Goal: Task Accomplishment & Management: Complete application form

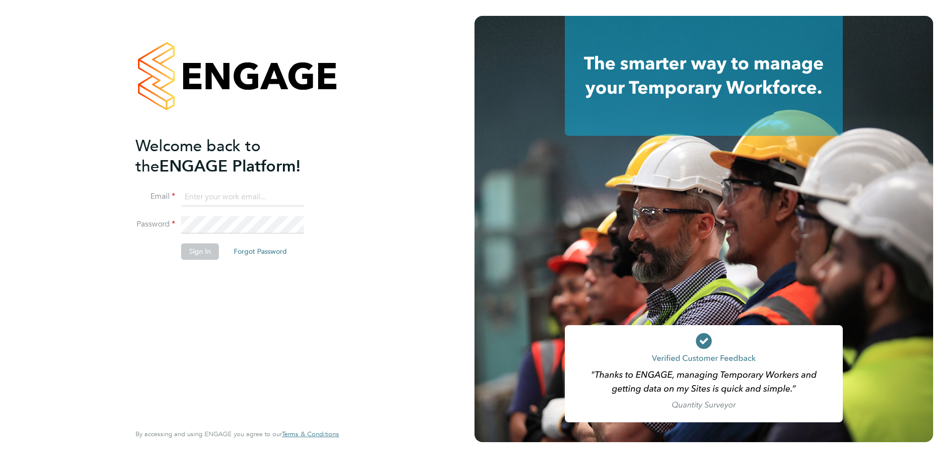
type input "tom.axon@vistry.co.uk"
click at [199, 261] on li "Sign In Forgot Password" at bounding box center [231, 257] width 193 height 26
click at [196, 254] on button "Sign In" at bounding box center [200, 252] width 38 height 16
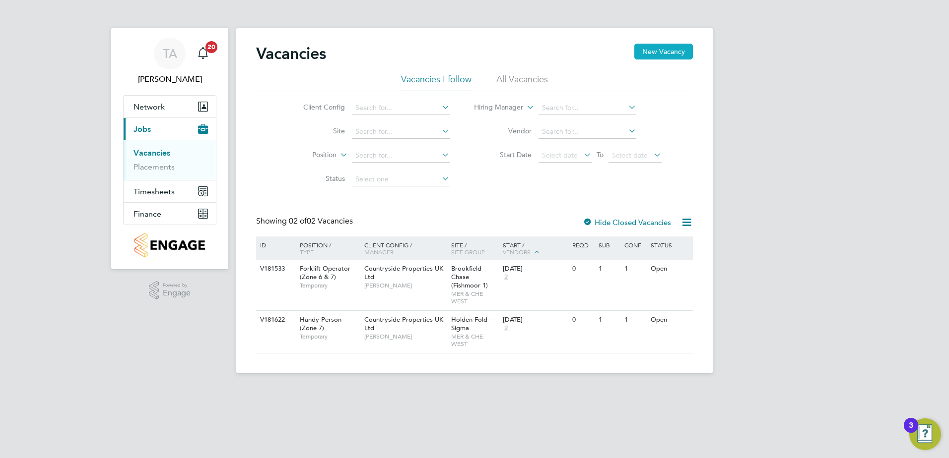
click at [652, 52] on button "New Vacancy" at bounding box center [663, 52] width 59 height 16
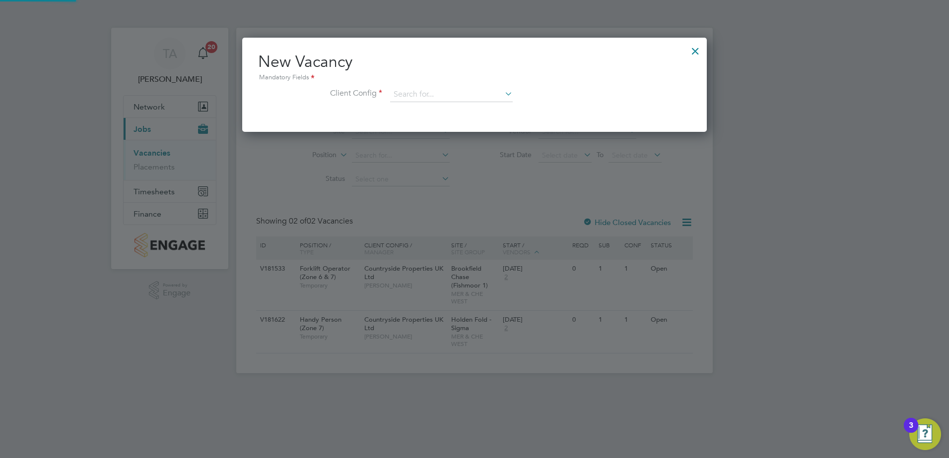
scroll to position [94, 465]
click at [436, 95] on input at bounding box center [451, 94] width 123 height 15
click at [474, 211] on li "Countryside Properties UK Ltd" at bounding box center [516, 216] width 254 height 13
type input "Countryside Properties UK Ltd"
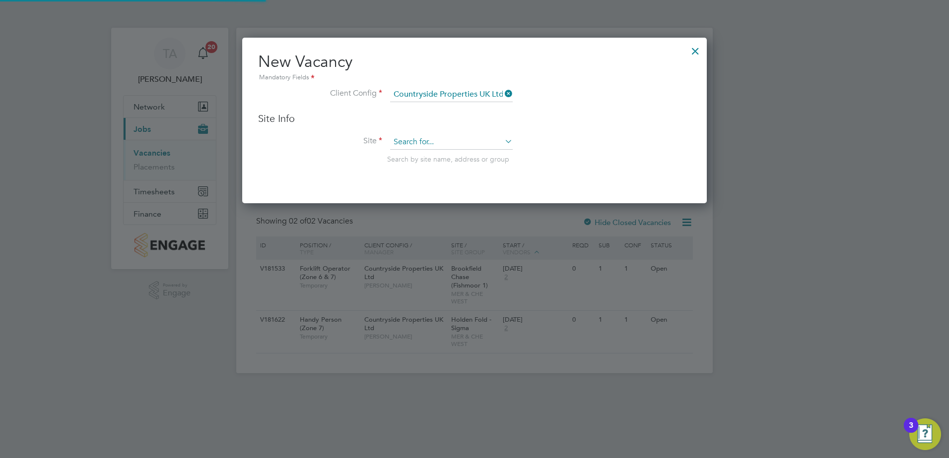
click at [437, 143] on input at bounding box center [451, 142] width 123 height 15
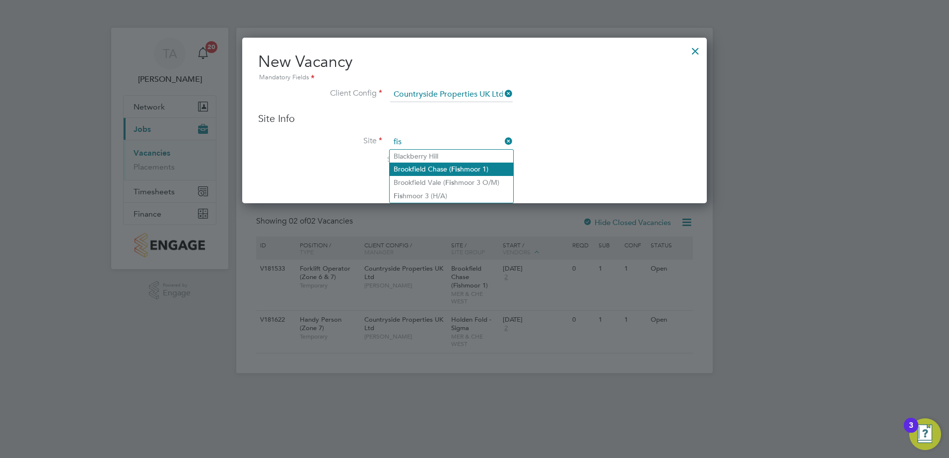
click at [435, 165] on li "Brookfield Chase ( Fis hmoor 1)" at bounding box center [451, 169] width 124 height 13
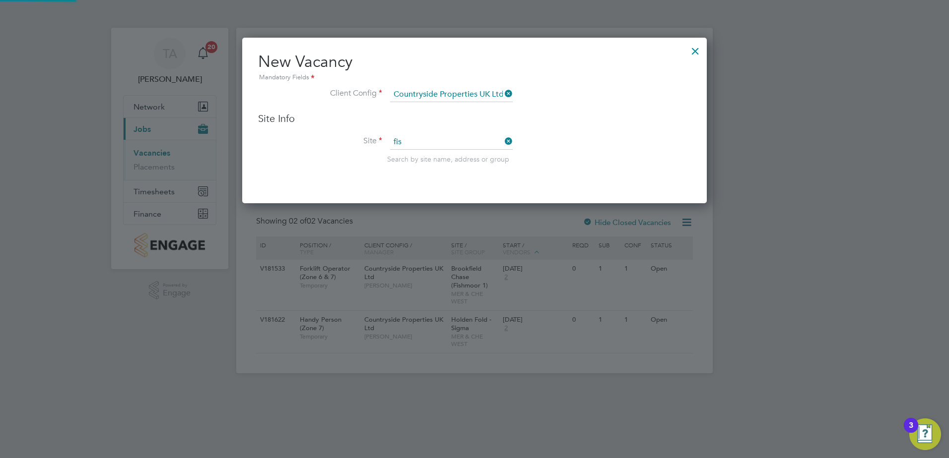
type input "Brookfield Chase (Fishmoor 1)"
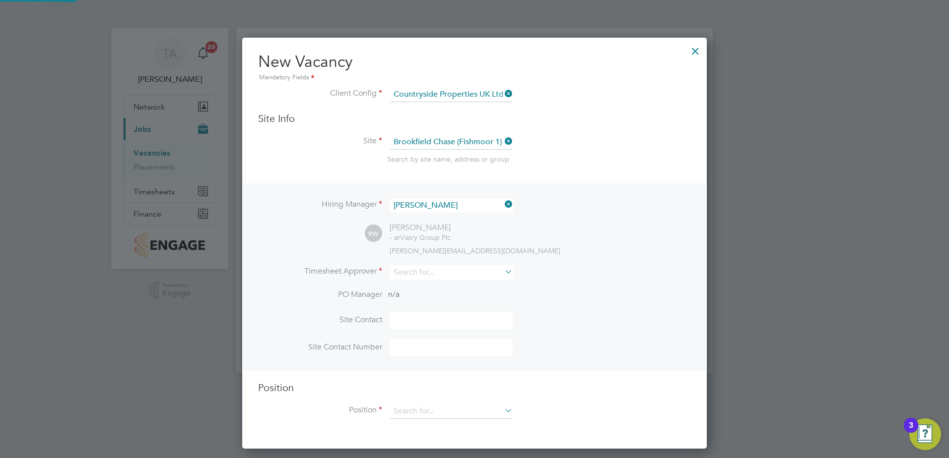
scroll to position [412, 465]
click at [431, 202] on input at bounding box center [451, 205] width 123 height 14
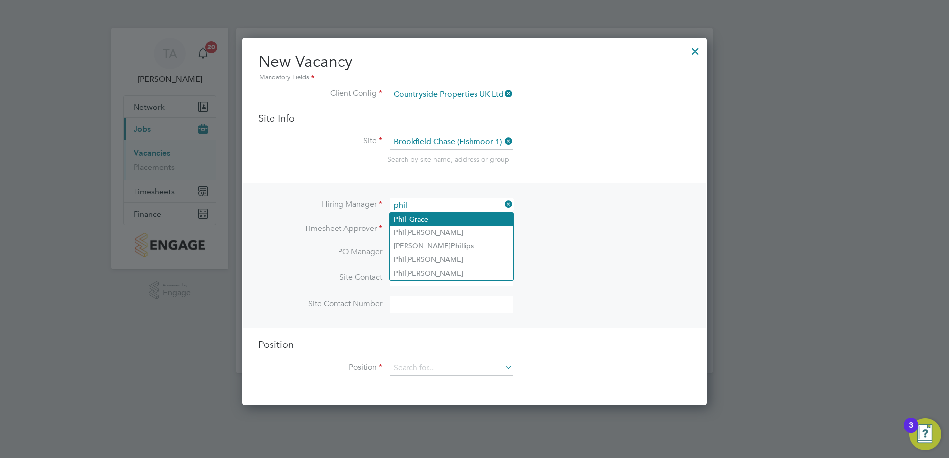
click at [428, 224] on li "[PERSON_NAME]" at bounding box center [451, 219] width 124 height 13
type input "[PERSON_NAME]"
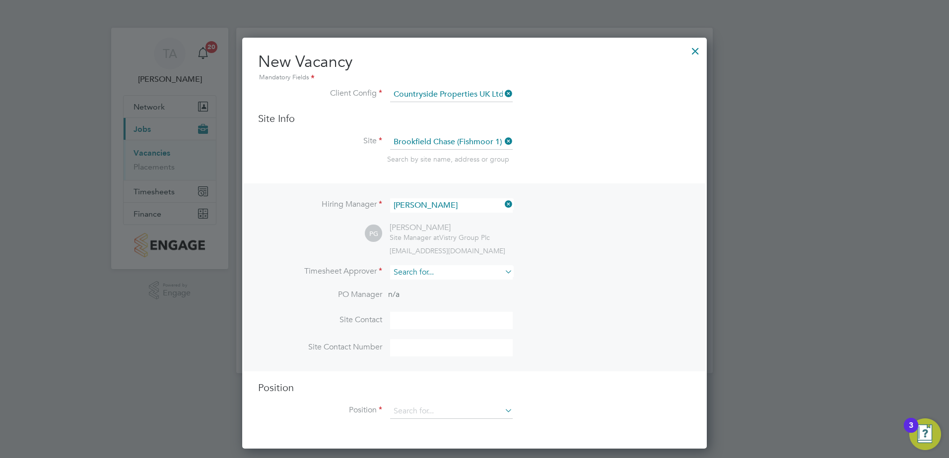
click at [415, 275] on input at bounding box center [451, 272] width 123 height 14
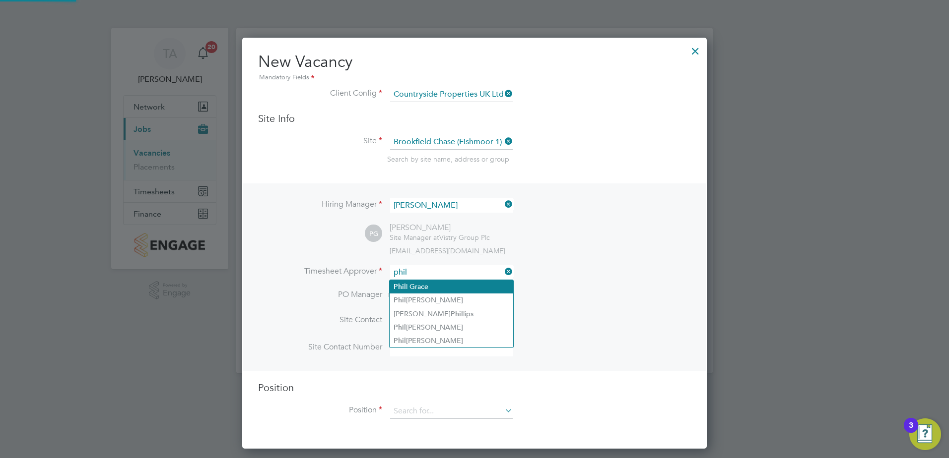
click at [419, 281] on li "[PERSON_NAME]" at bounding box center [451, 286] width 124 height 13
type input "[PERSON_NAME]"
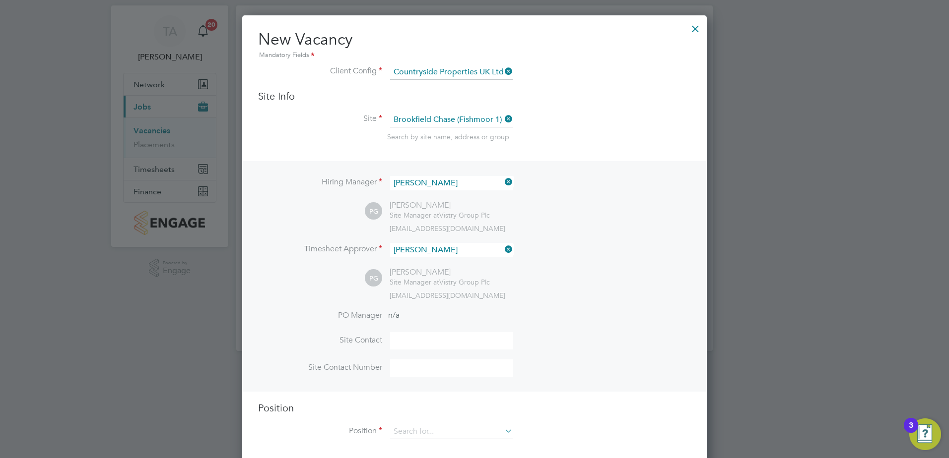
scroll to position [34, 0]
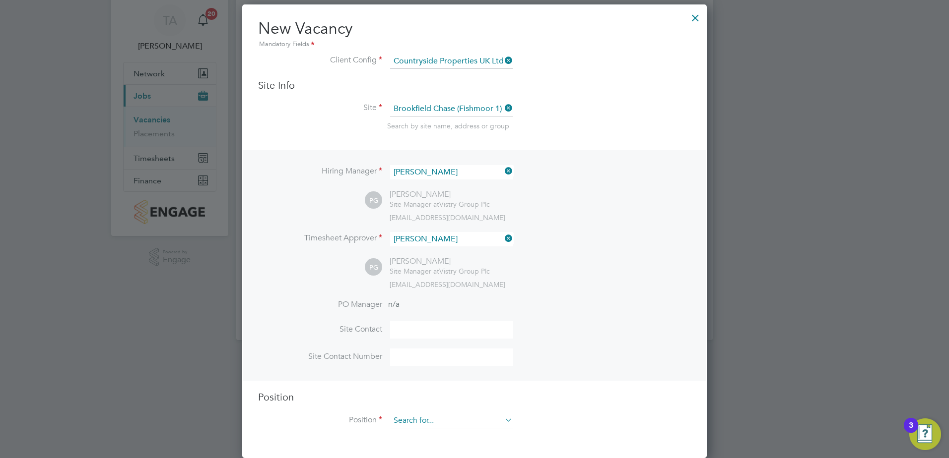
click at [436, 420] on input at bounding box center [451, 421] width 123 height 15
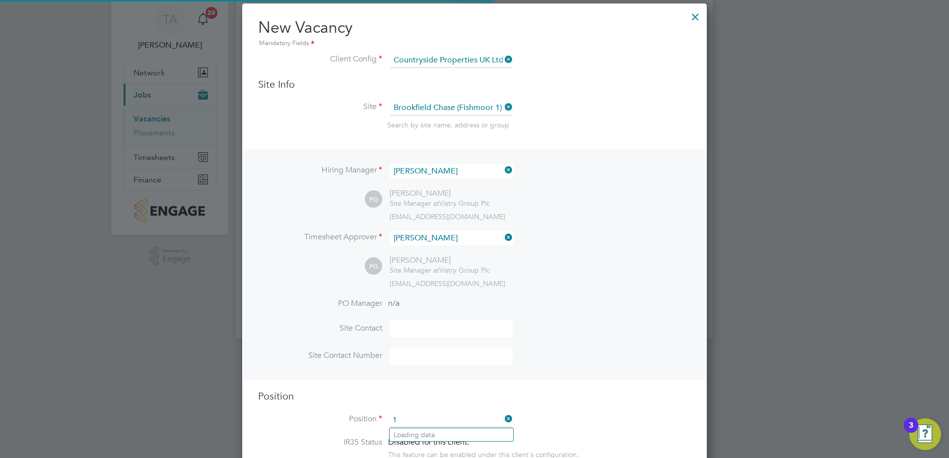
scroll to position [1426, 465]
type input "t"
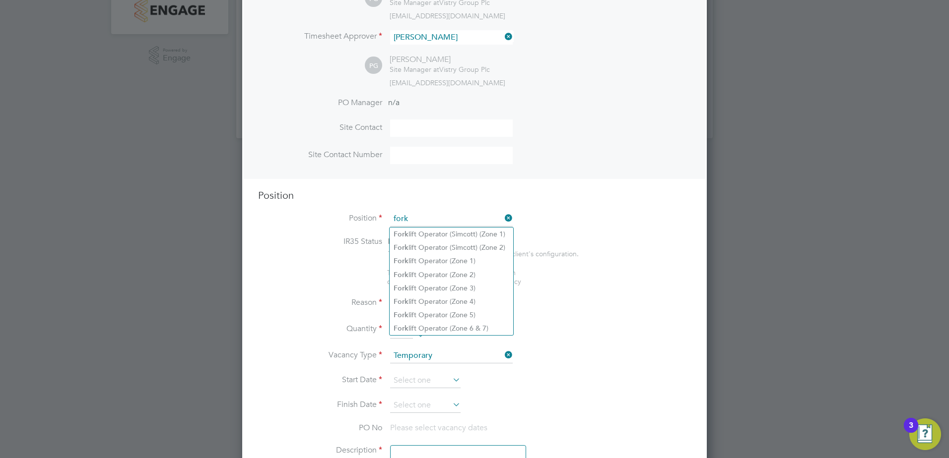
scroll to position [332, 0]
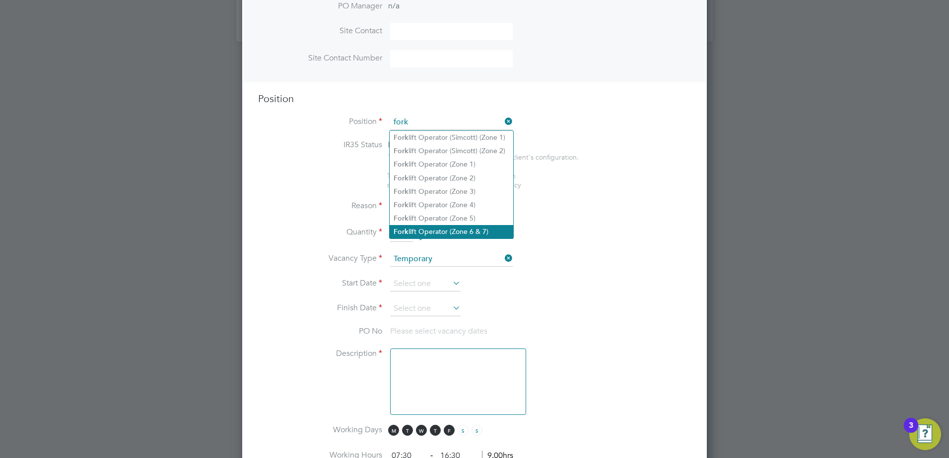
click at [484, 228] on li "Fork lift Operator (Zone 6 & 7)" at bounding box center [451, 231] width 124 height 13
type input "Forklift Operator (Zone 6 & 7)"
type textarea "- Operate construction machinery - Delivering large quantities of materials to …"
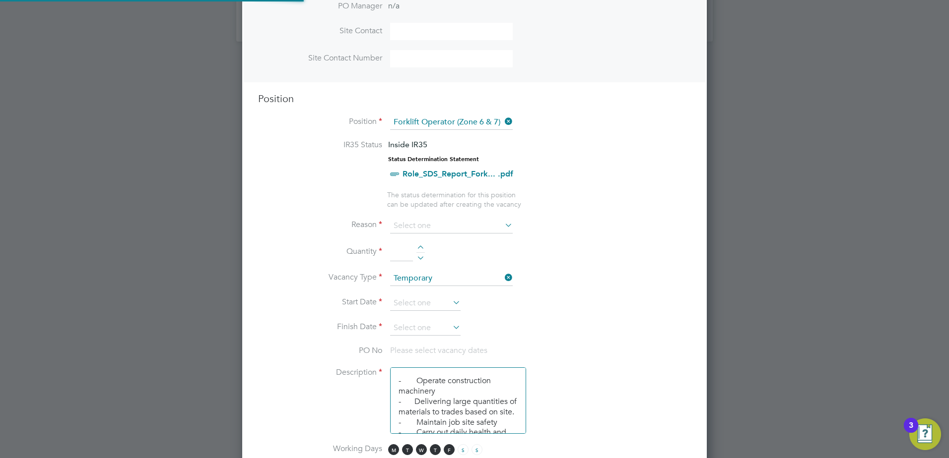
scroll to position [29, 52]
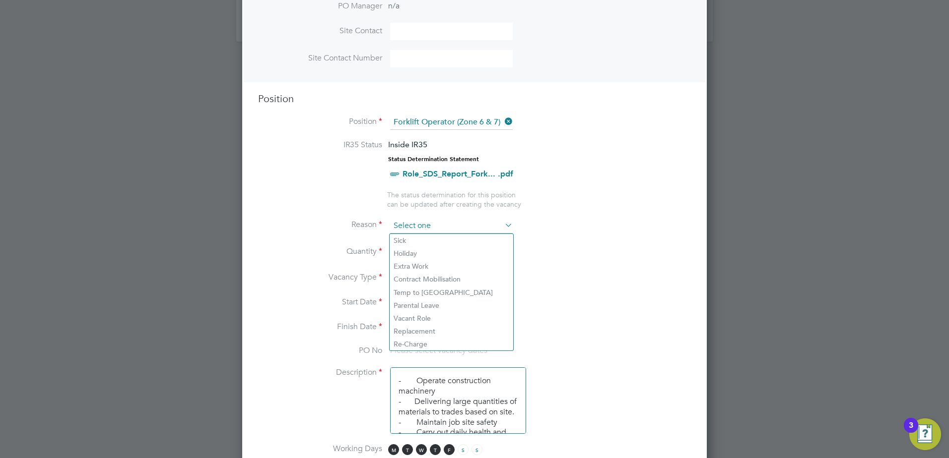
click at [423, 227] on input at bounding box center [451, 226] width 123 height 15
click at [423, 331] on li "Replacement" at bounding box center [451, 331] width 124 height 13
type input "Replacement"
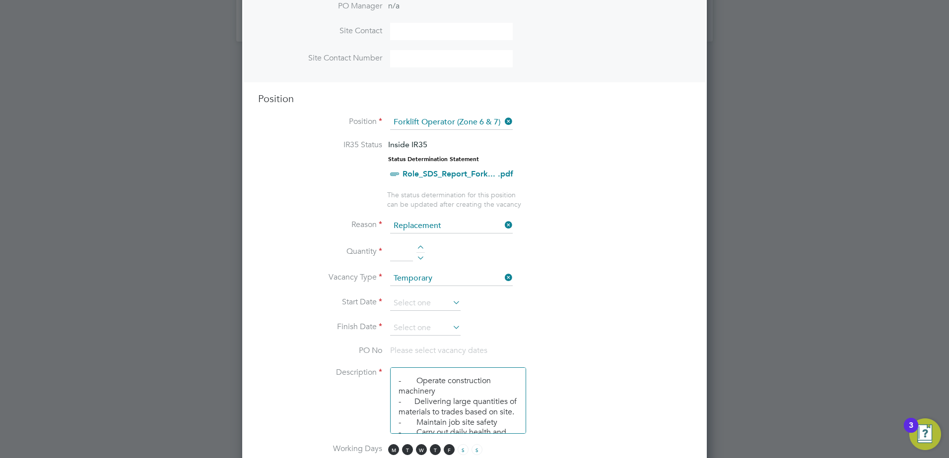
click at [421, 248] on div at bounding box center [420, 249] width 8 height 7
type input "1"
click at [429, 305] on input at bounding box center [425, 303] width 70 height 15
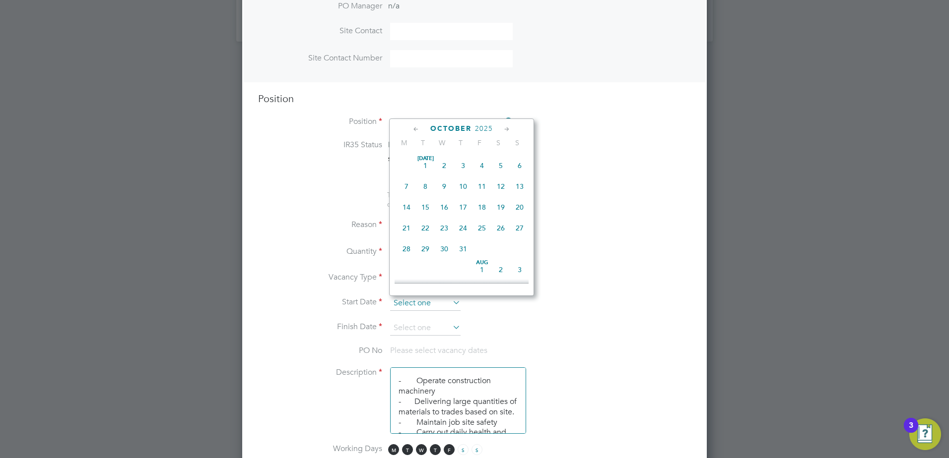
scroll to position [279, 0]
click at [409, 230] on span "6" at bounding box center [406, 221] width 19 height 19
type input "[DATE]"
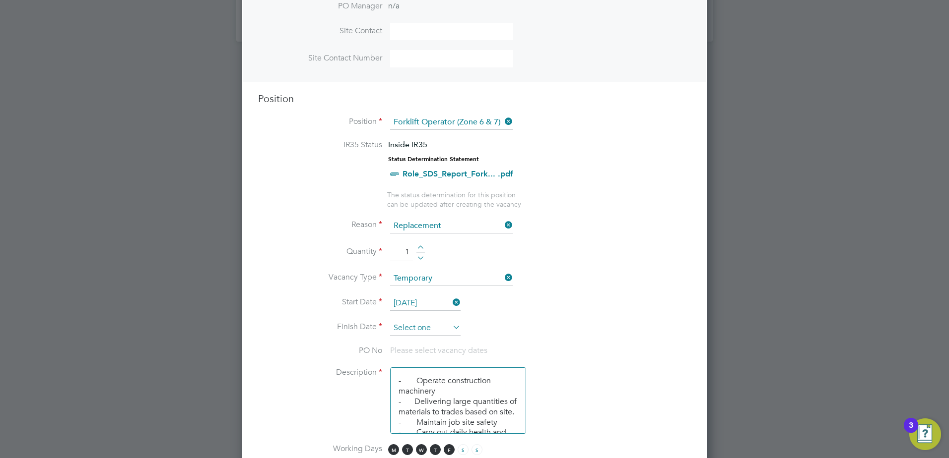
click at [424, 332] on input at bounding box center [425, 328] width 70 height 15
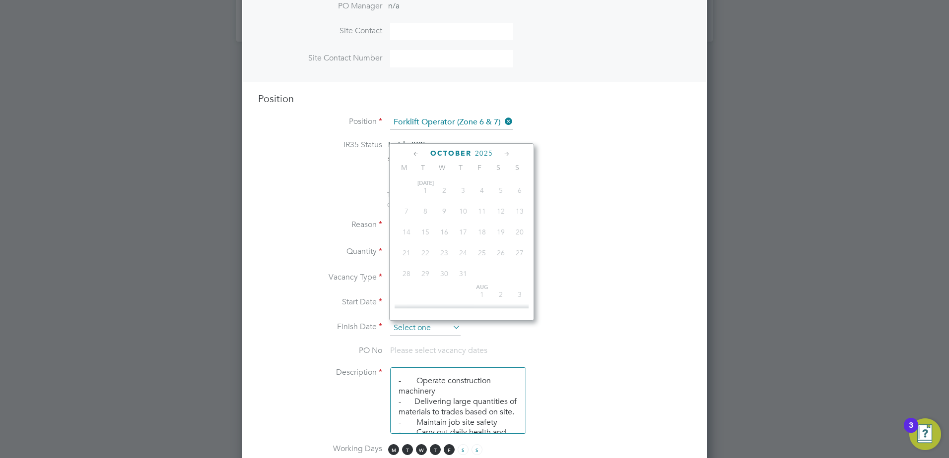
scroll to position [301, 0]
click at [479, 297] on span "31" at bounding box center [481, 287] width 19 height 19
type input "[DATE]"
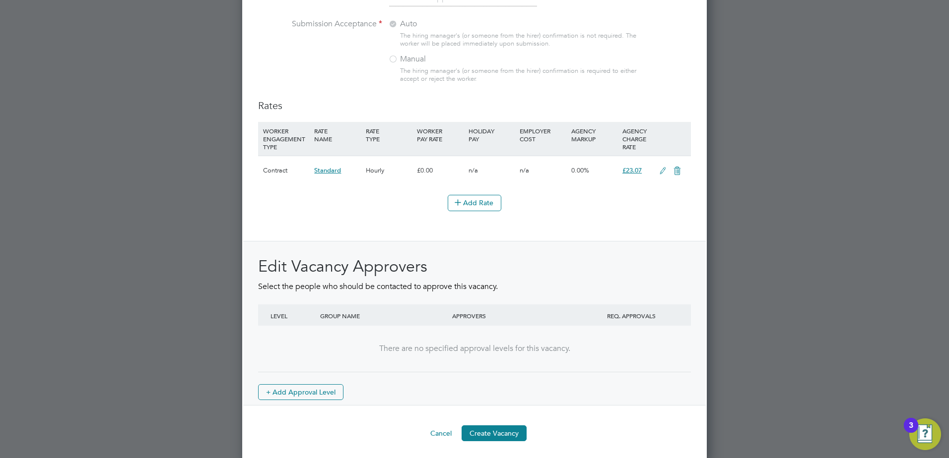
scroll to position [1092, 0]
click at [514, 427] on button "Create Vacancy" at bounding box center [493, 431] width 65 height 16
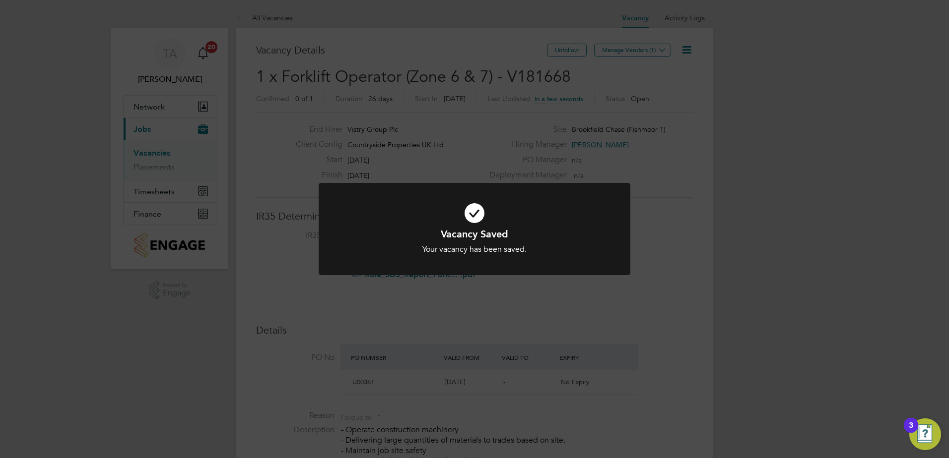
click at [710, 251] on div "Vacancy Saved Your vacancy has been saved. Cancel Okay" at bounding box center [474, 229] width 949 height 458
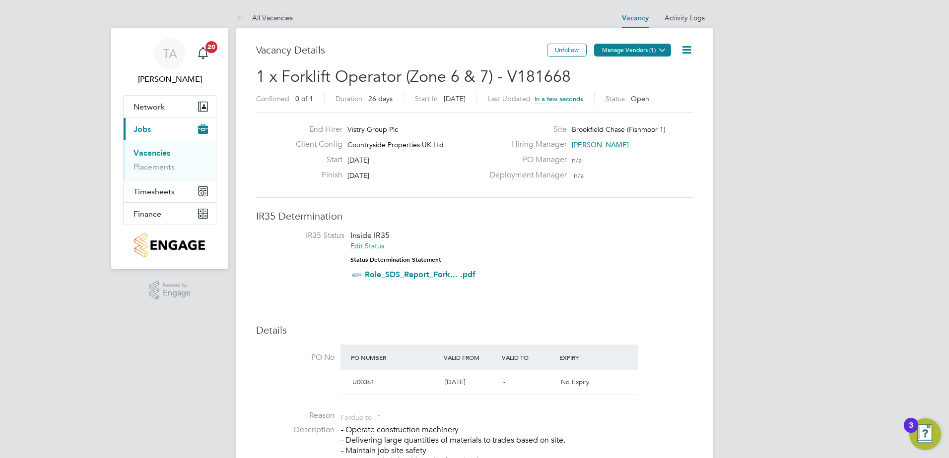
click at [625, 50] on button "Manage Vendors (1)" at bounding box center [632, 50] width 77 height 13
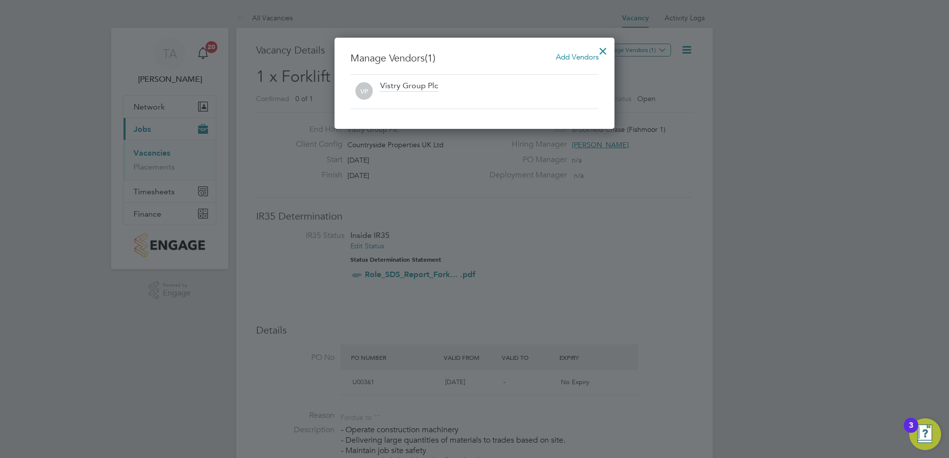
click at [576, 57] on span "Add Vendors" at bounding box center [577, 56] width 43 height 9
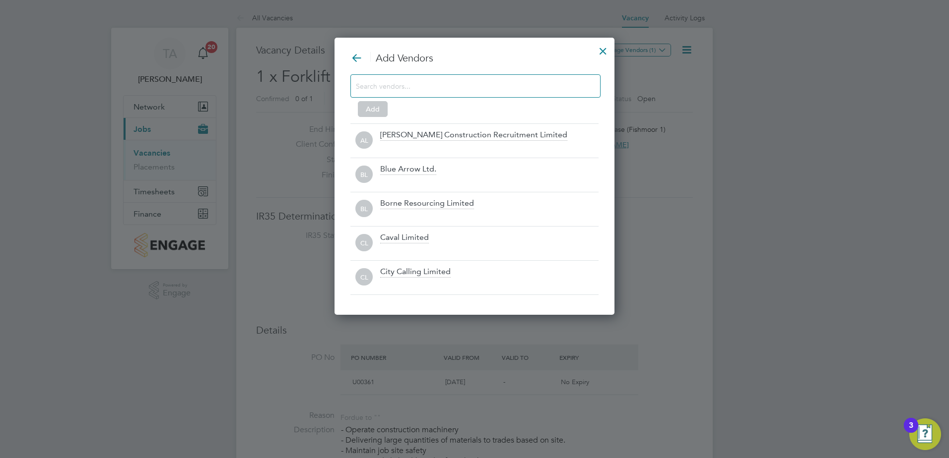
click at [439, 79] on div at bounding box center [475, 85] width 250 height 23
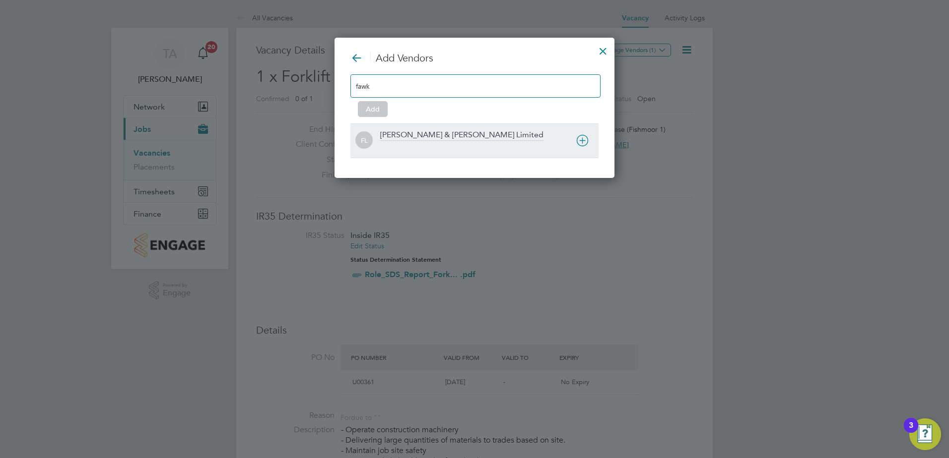
type input "fawk"
click at [412, 133] on div "[PERSON_NAME] & [PERSON_NAME] Limited" at bounding box center [461, 135] width 163 height 11
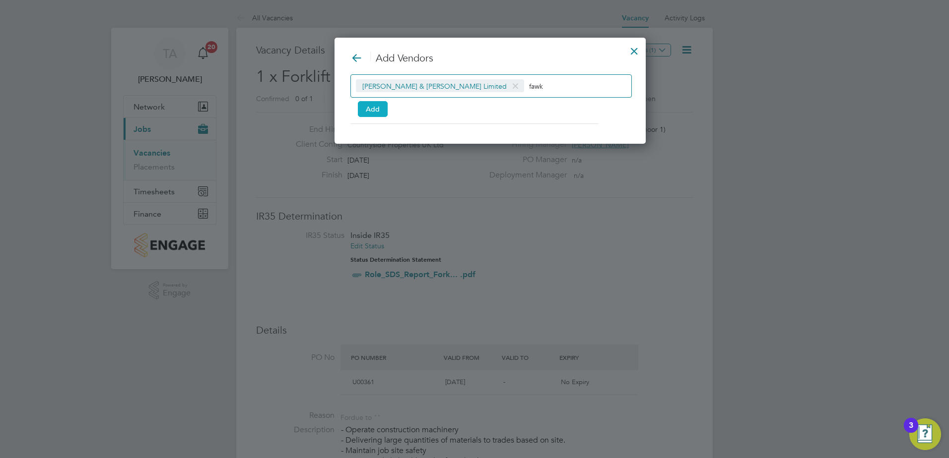
click at [372, 110] on button "Add" at bounding box center [373, 109] width 30 height 16
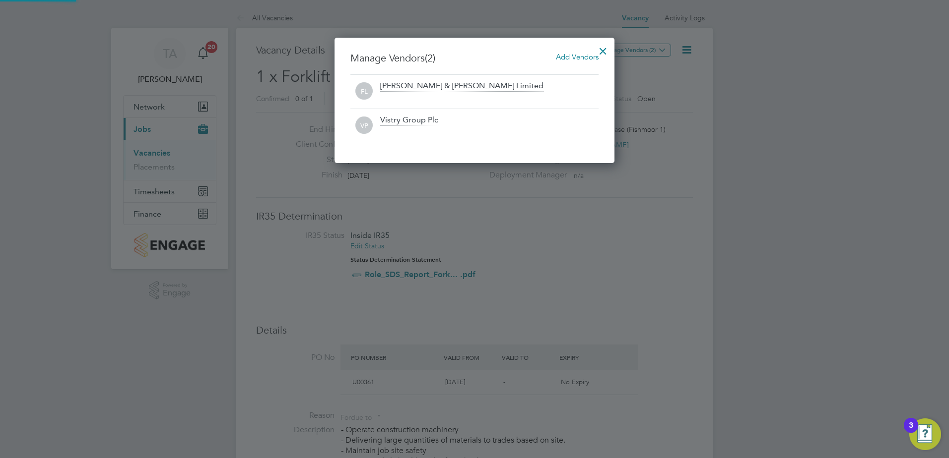
click at [640, 224] on div at bounding box center [474, 229] width 949 height 458
click at [600, 52] on div at bounding box center [603, 49] width 18 height 18
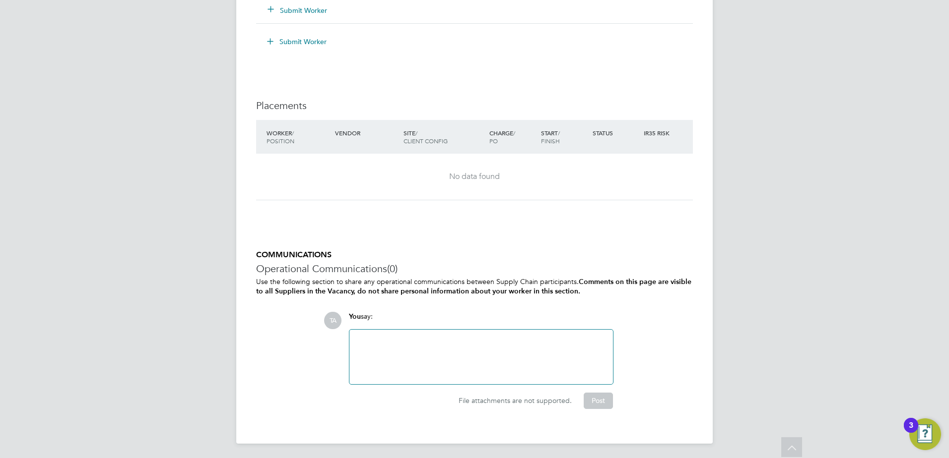
click at [503, 343] on div at bounding box center [481, 357] width 252 height 43
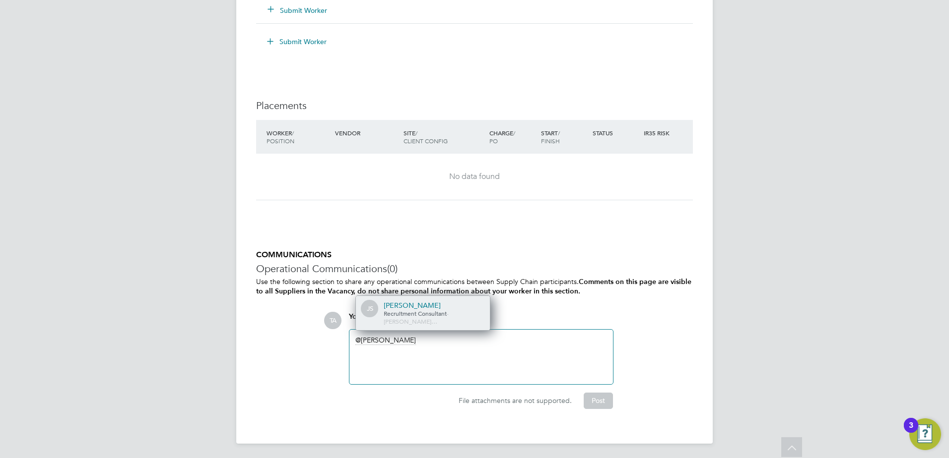
click at [412, 310] on div "[PERSON_NAME]" at bounding box center [432, 305] width 99 height 9
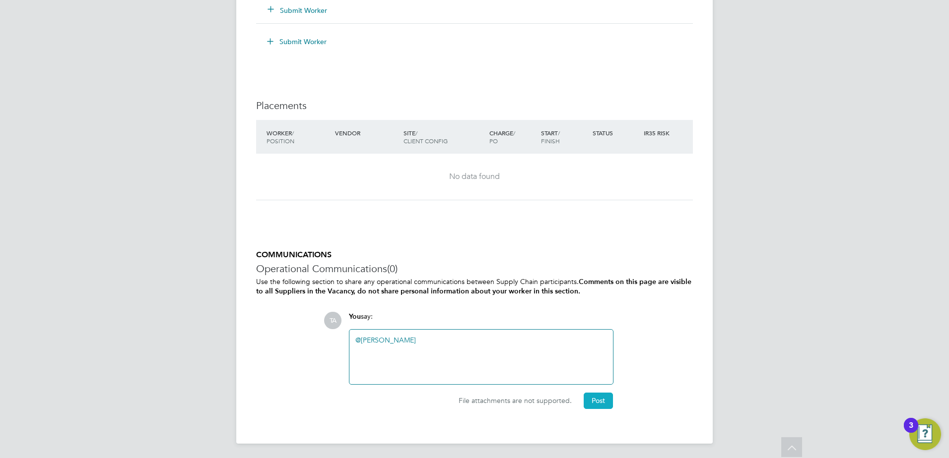
click at [596, 395] on button "Post" at bounding box center [597, 401] width 29 height 16
